Goal: Transaction & Acquisition: Purchase product/service

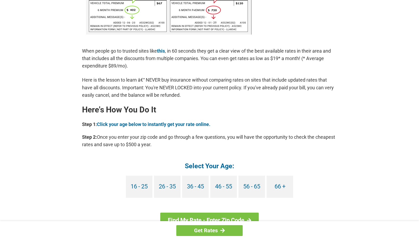
scroll to position [414, 0]
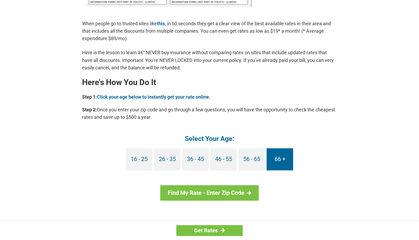
drag, startPoint x: 277, startPoint y: 163, endPoint x: 275, endPoint y: 160, distance: 3.8
click at [276, 163] on link "66 +" at bounding box center [280, 159] width 27 height 22
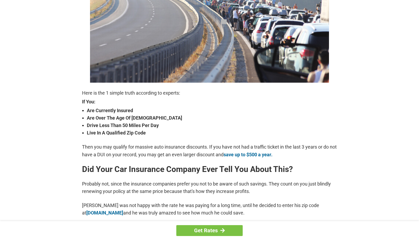
scroll to position [111, 0]
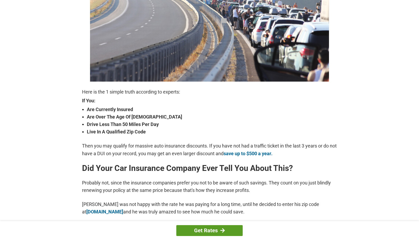
click at [231, 235] on link "Get Rates" at bounding box center [209, 230] width 66 height 11
